Goal: Navigation & Orientation: Find specific page/section

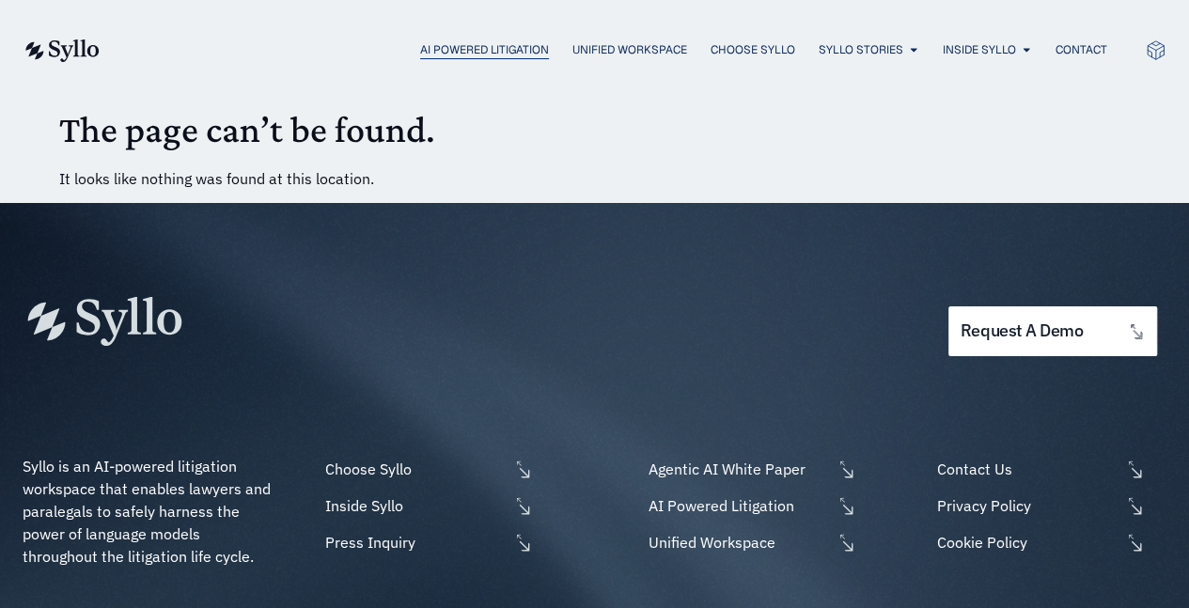
click at [480, 55] on span "AI Powered Litigation" at bounding box center [484, 49] width 129 height 17
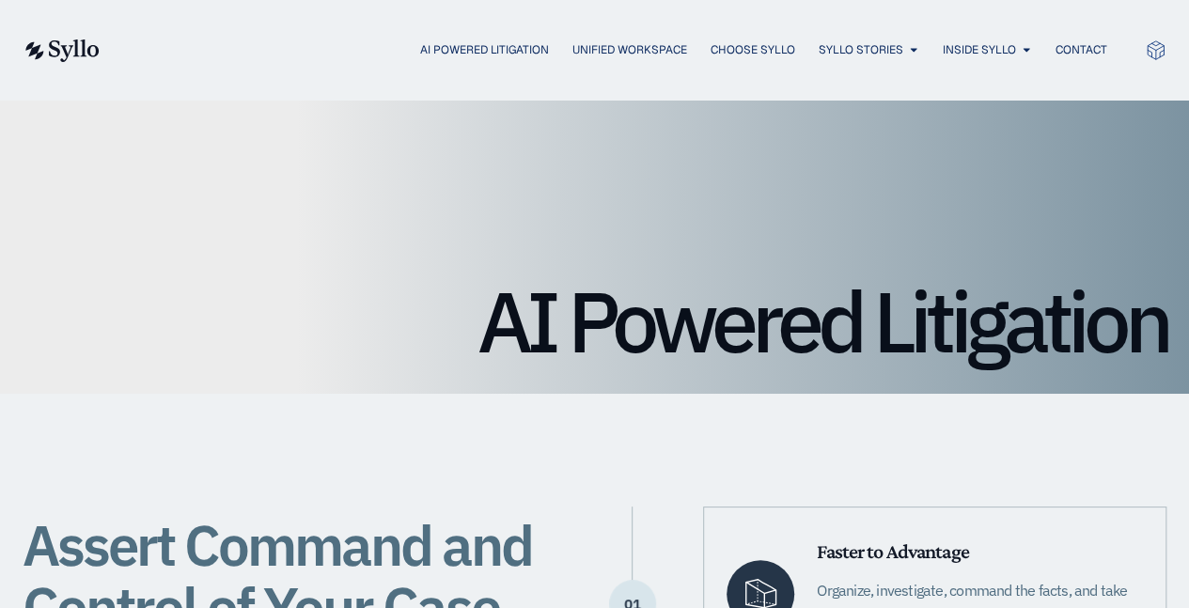
drag, startPoint x: 1160, startPoint y: 253, endPoint x: 1137, endPoint y: 277, distance: 33.2
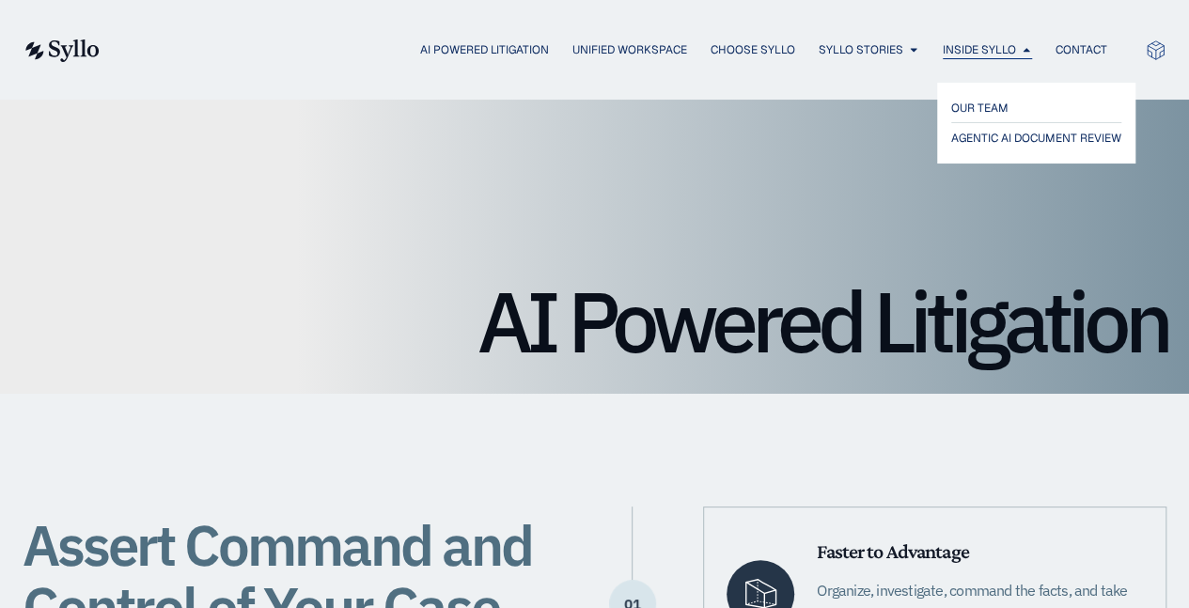
click at [1012, 54] on span "Inside Syllo" at bounding box center [978, 49] width 73 height 17
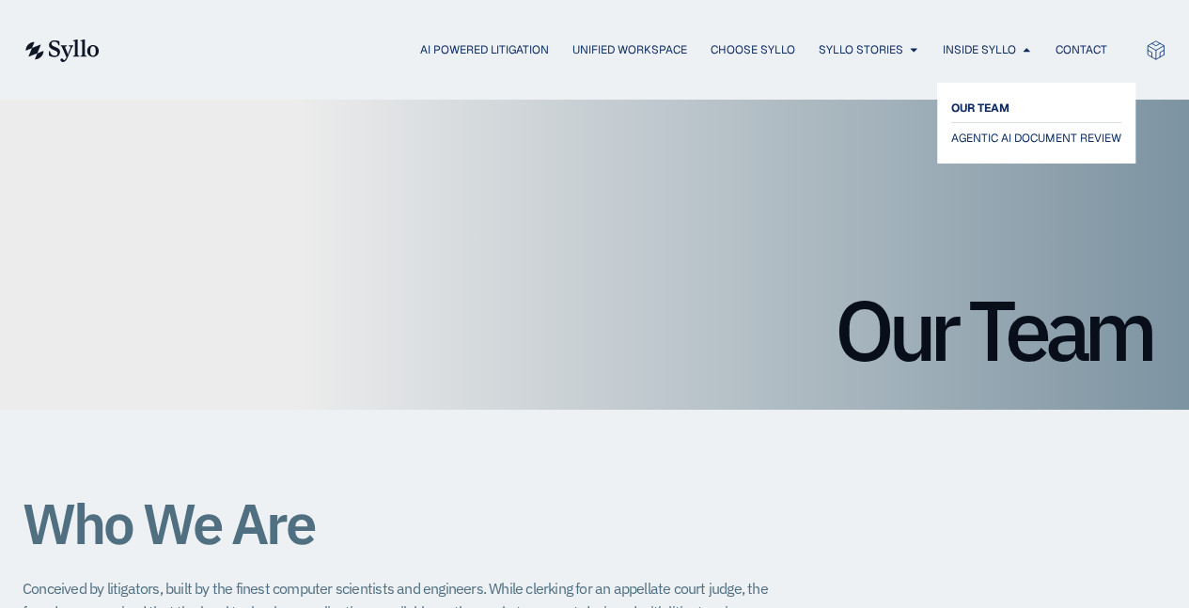
click at [976, 104] on span "OUR TEAM" at bounding box center [980, 108] width 58 height 23
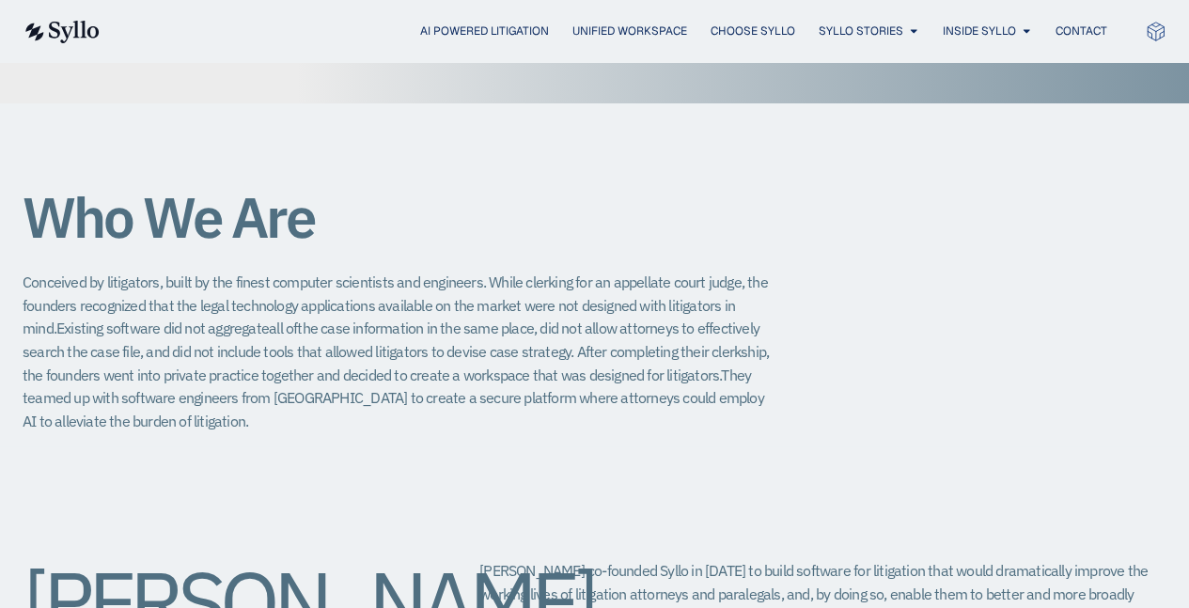
scroll to position [282, 0]
